Goal: Information Seeking & Learning: Compare options

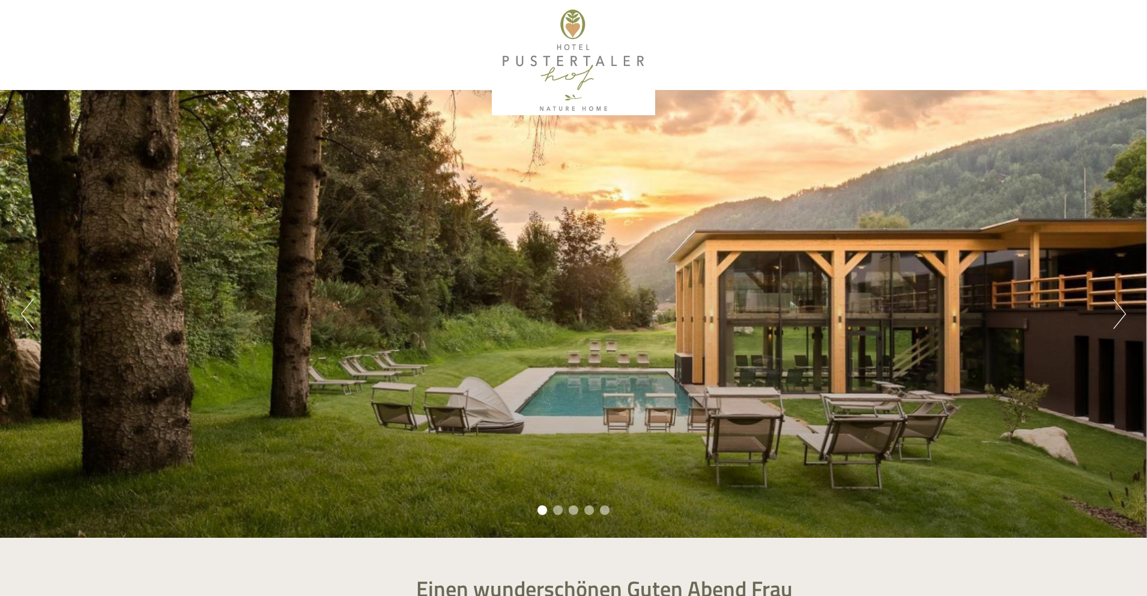
click at [1124, 319] on button "Next" at bounding box center [1119, 314] width 13 height 30
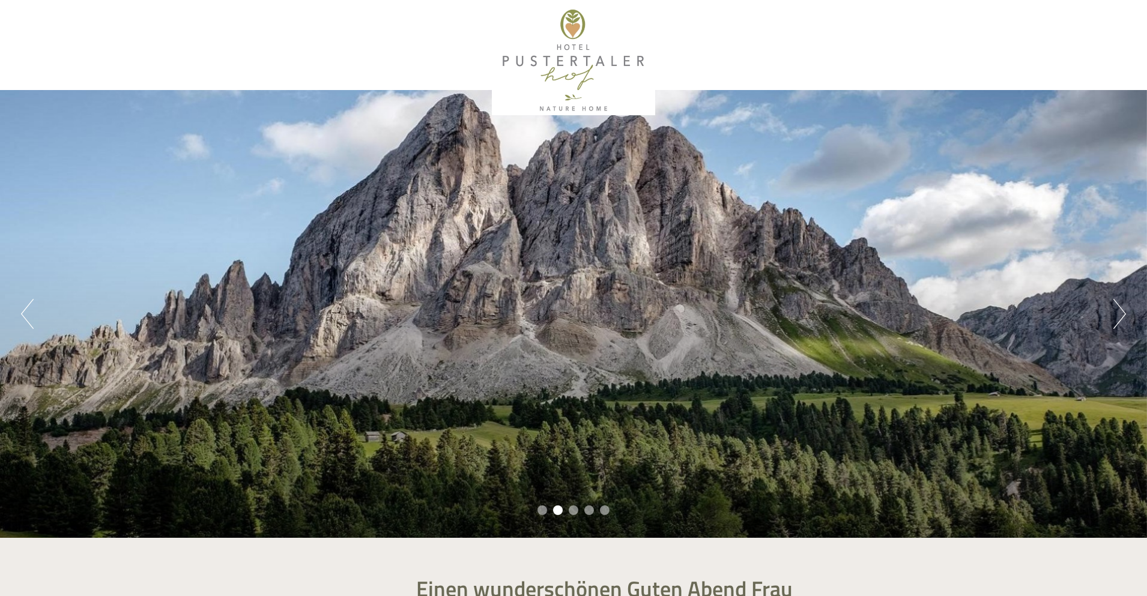
click at [1124, 319] on button "Next" at bounding box center [1119, 314] width 13 height 30
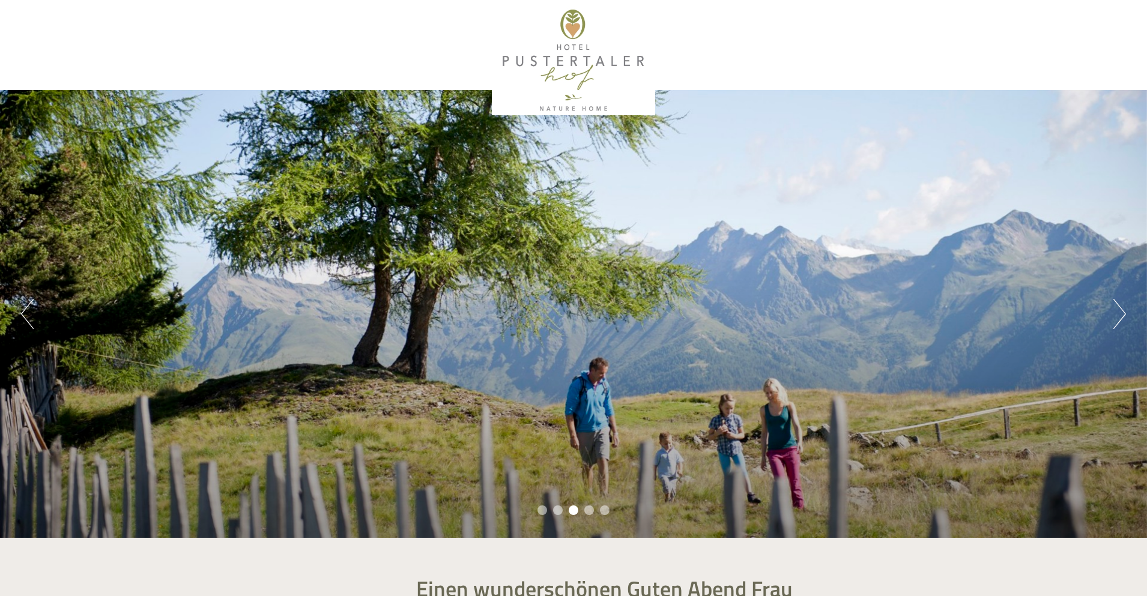
click at [1124, 319] on button "Next" at bounding box center [1119, 314] width 13 height 30
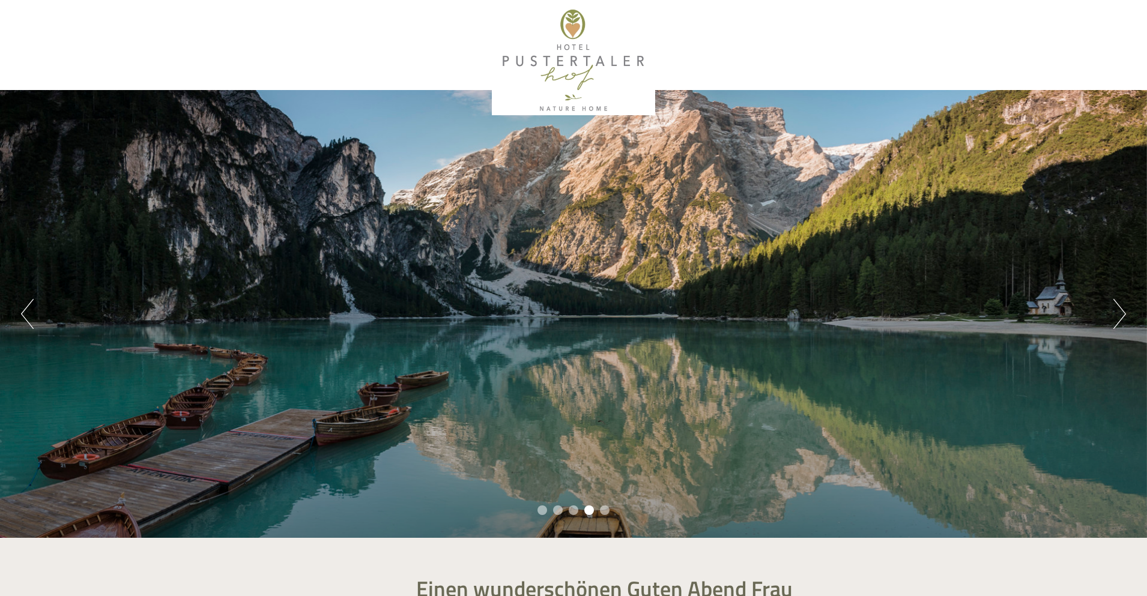
click at [1124, 319] on button "Next" at bounding box center [1119, 314] width 13 height 30
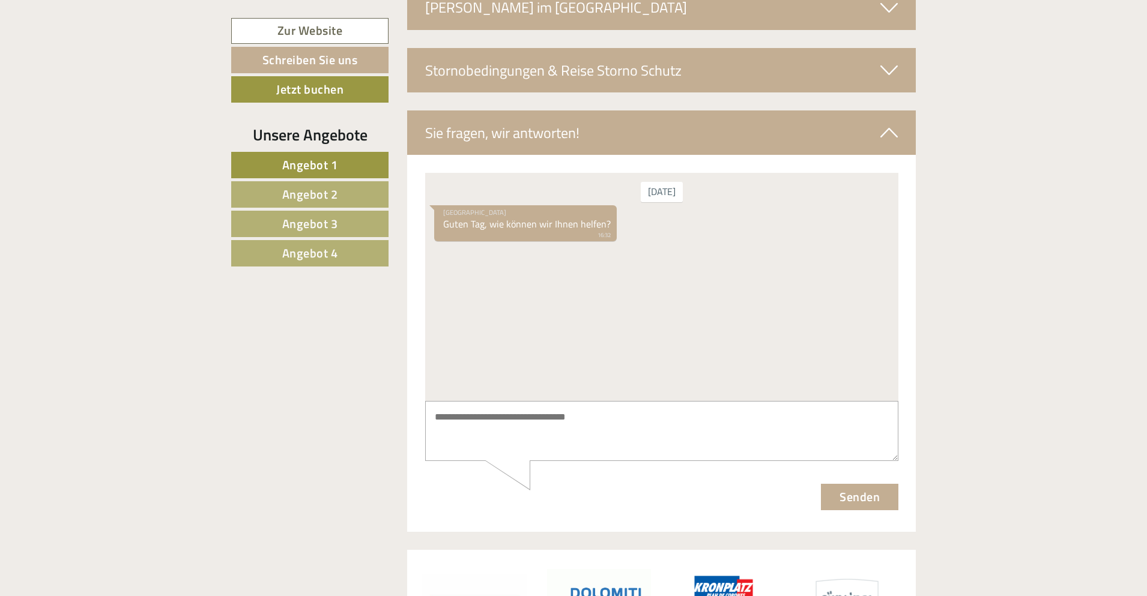
scroll to position [4621, 0]
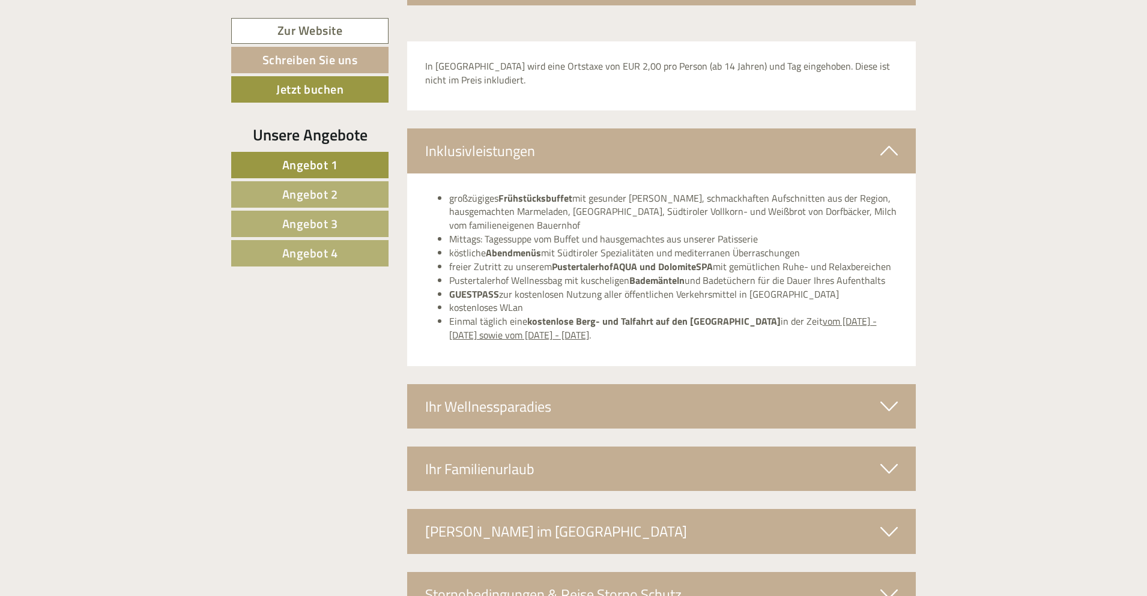
click at [318, 252] on span "Angebot 4" at bounding box center [310, 253] width 56 height 19
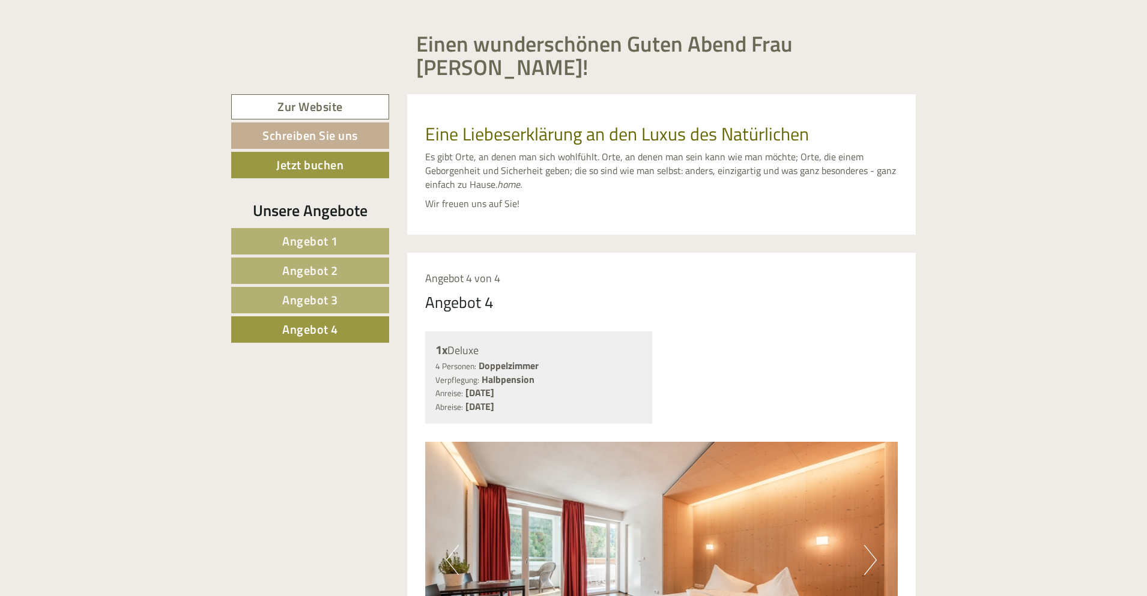
scroll to position [534, 0]
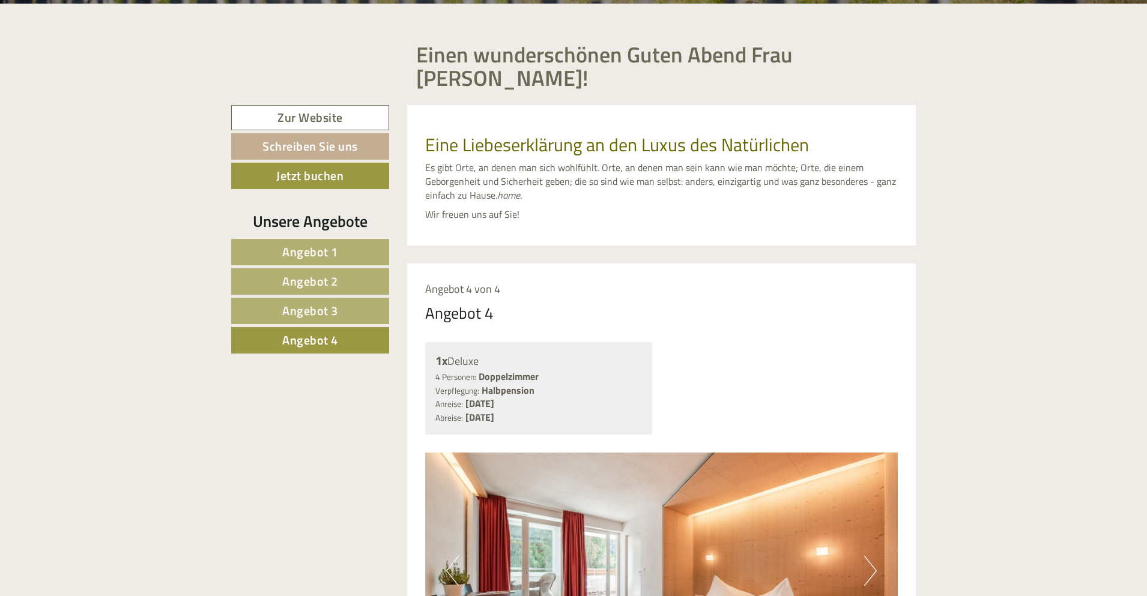
click at [321, 301] on span "Angebot 3" at bounding box center [310, 310] width 56 height 19
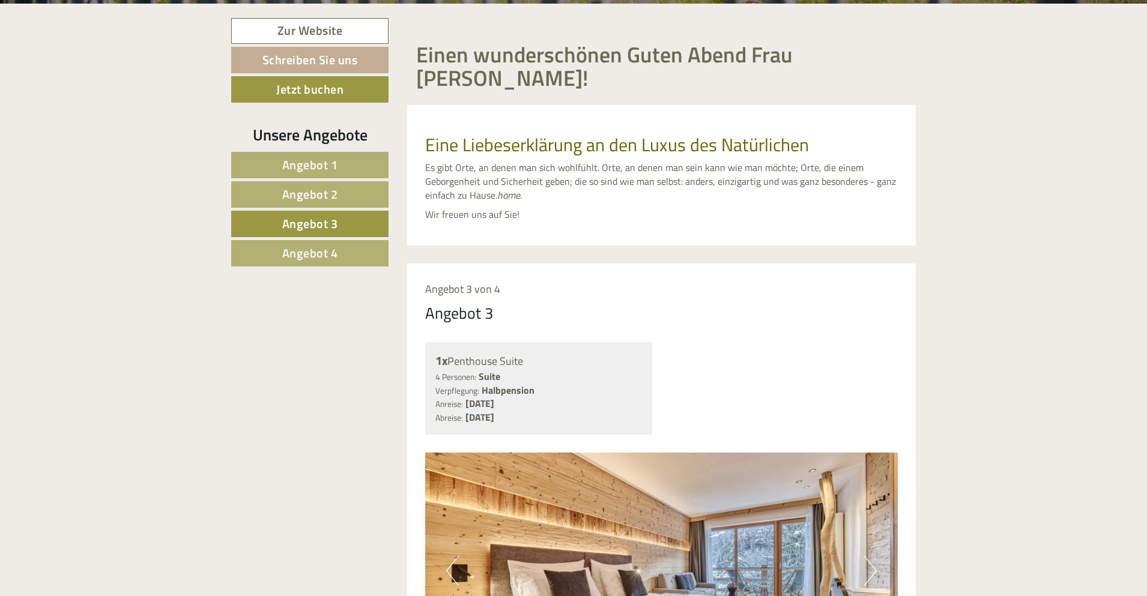
scroll to position [774, 0]
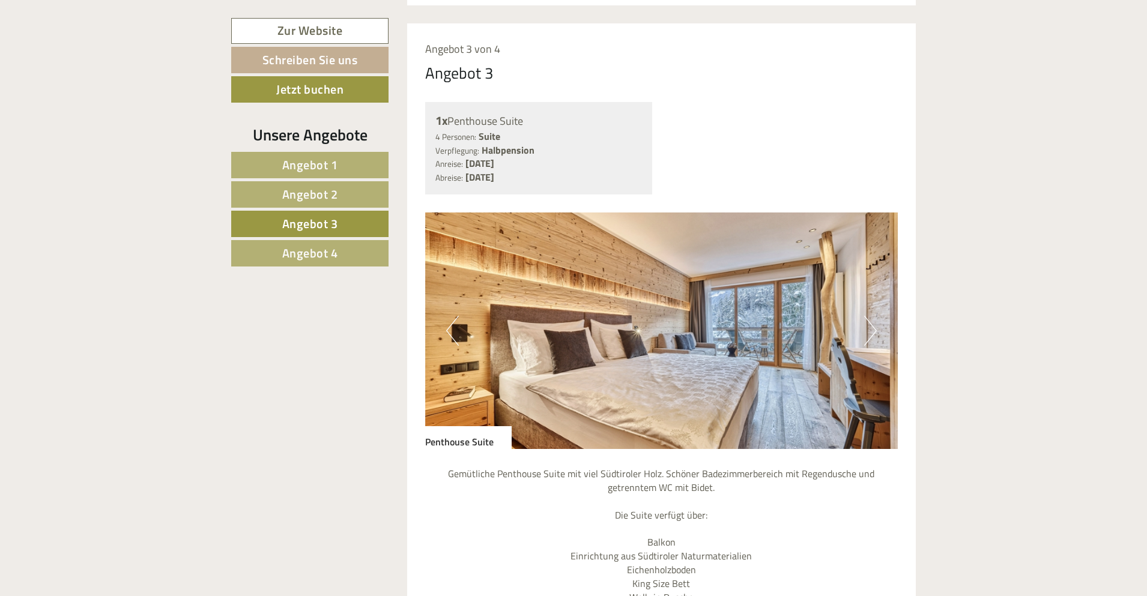
click at [309, 249] on span "Angebot 4" at bounding box center [310, 253] width 56 height 19
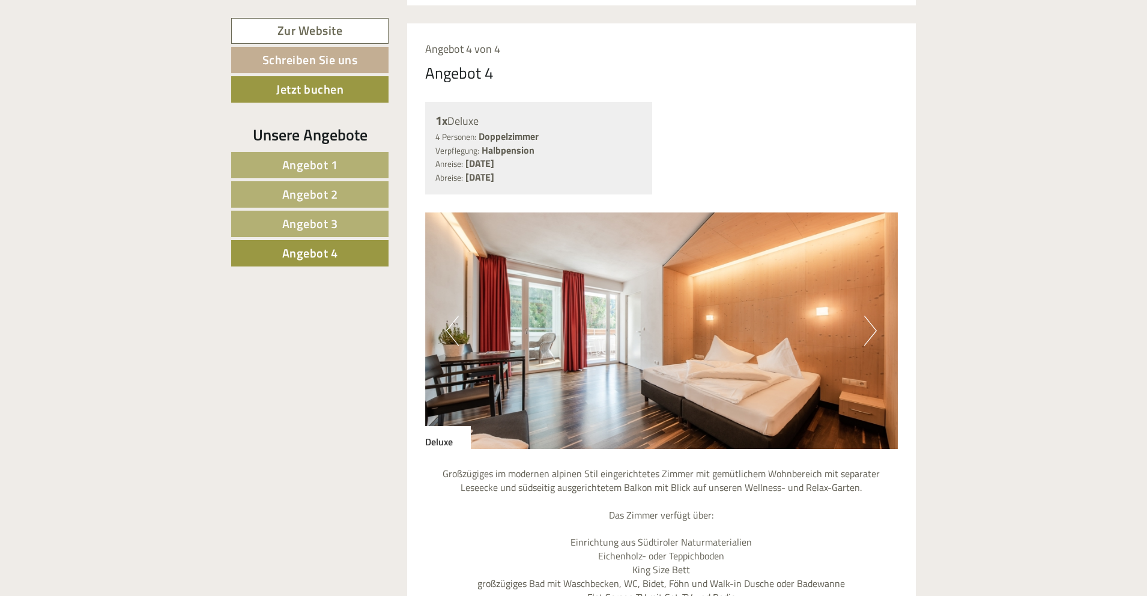
click at [308, 225] on span "Angebot 3" at bounding box center [310, 223] width 56 height 19
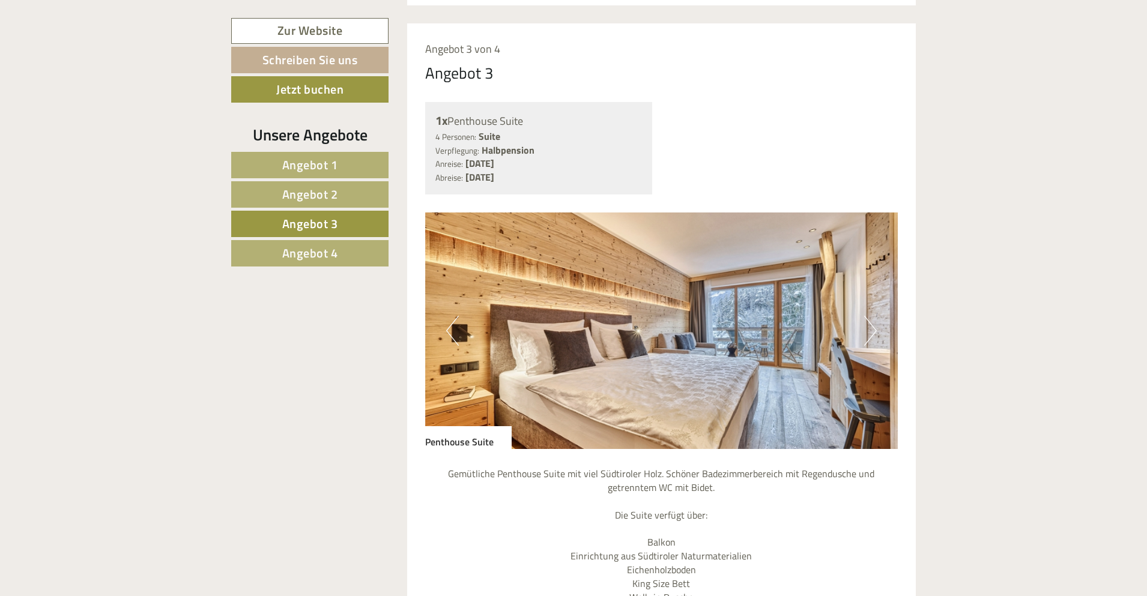
click at [301, 197] on span "Angebot 2" at bounding box center [310, 194] width 56 height 19
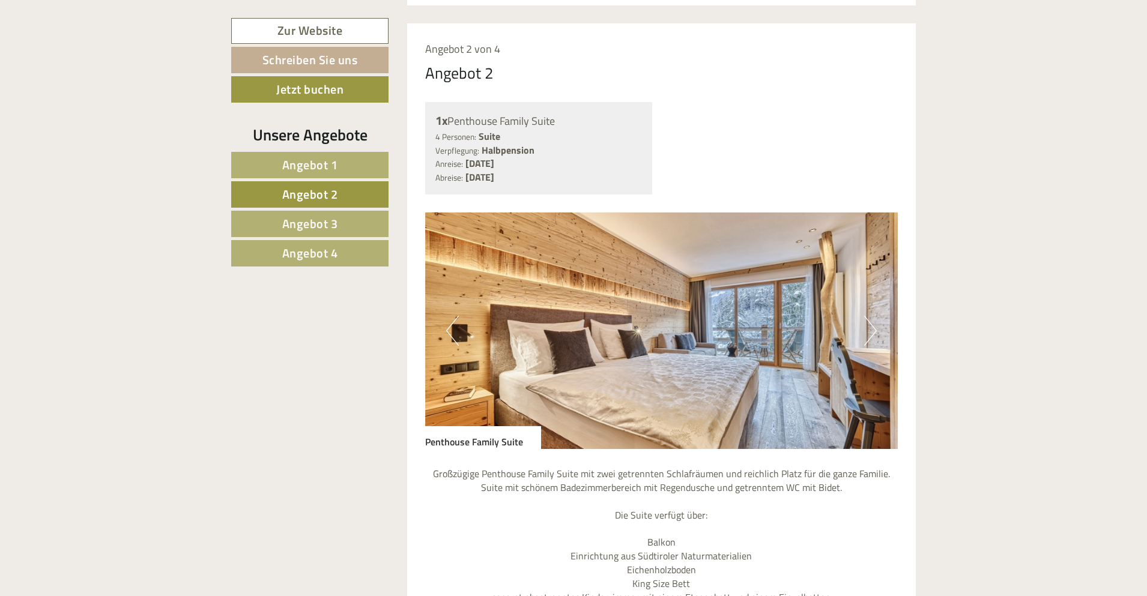
click at [303, 191] on span "Angebot 2" at bounding box center [310, 194] width 56 height 19
click at [307, 168] on span "Angebot 1" at bounding box center [310, 164] width 56 height 19
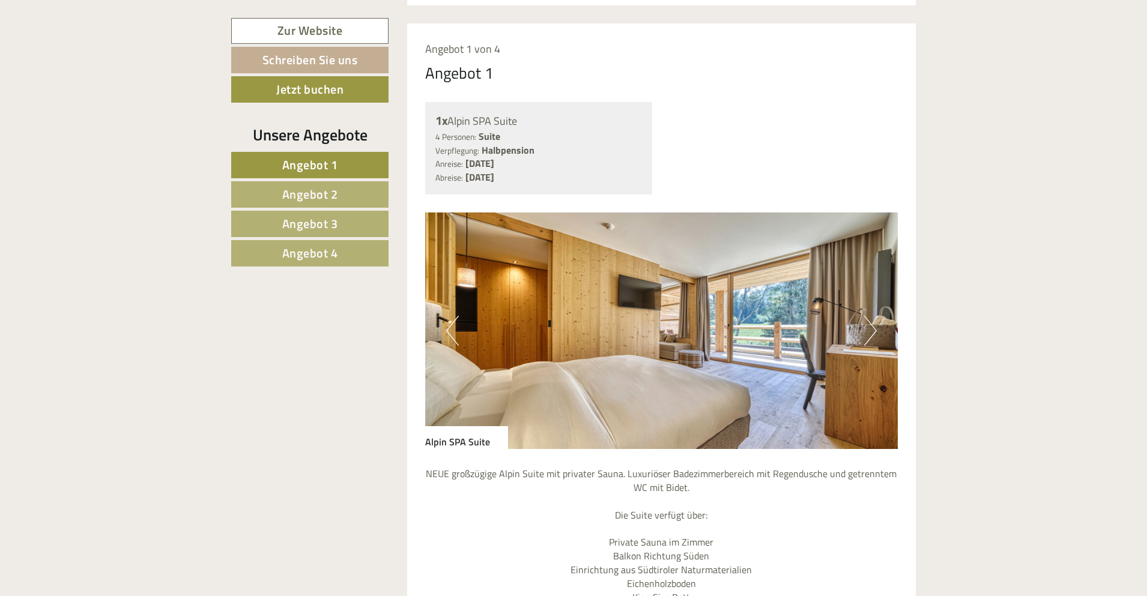
click at [321, 191] on span "Angebot 2" at bounding box center [310, 194] width 56 height 19
